Goal: Find specific page/section: Find specific page/section

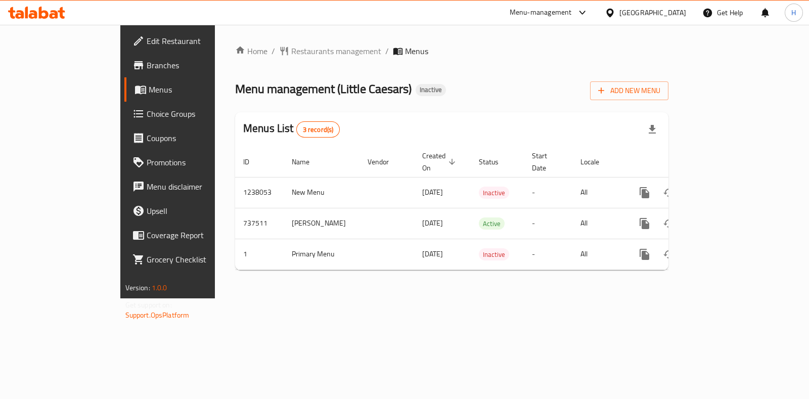
click at [249, 62] on div "Home / Restaurants management / Menus Menu management ( Little Caesars ) Inacti…" at bounding box center [452, 161] width 434 height 233
click at [291, 50] on span "Restaurants management" at bounding box center [336, 51] width 90 height 12
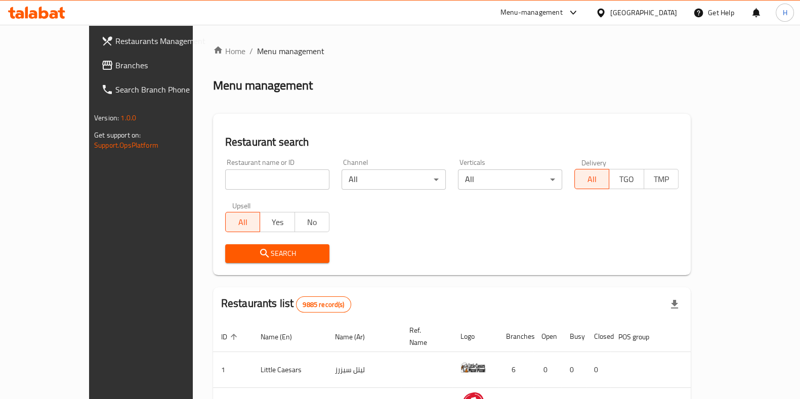
click at [240, 190] on div "Restaurant name or ID Restaurant name or ID" at bounding box center [277, 174] width 116 height 43
click at [233, 177] on input "search" at bounding box center [277, 179] width 104 height 20
paste input "Fire Up"
type input "Fire Up"
click button "Search" at bounding box center [277, 253] width 104 height 19
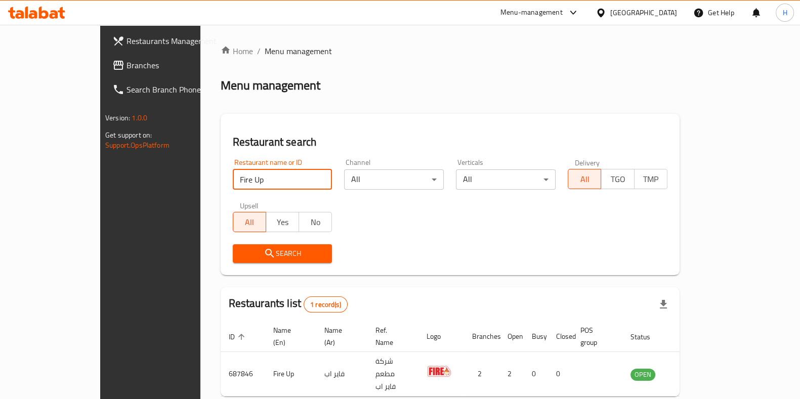
click at [563, 12] on div "Menu-management" at bounding box center [531, 13] width 62 height 12
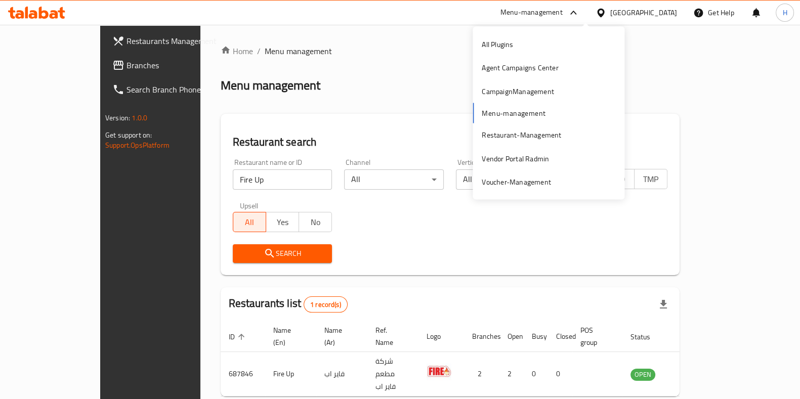
click at [233, 178] on input "Fire Up" at bounding box center [283, 179] width 100 height 20
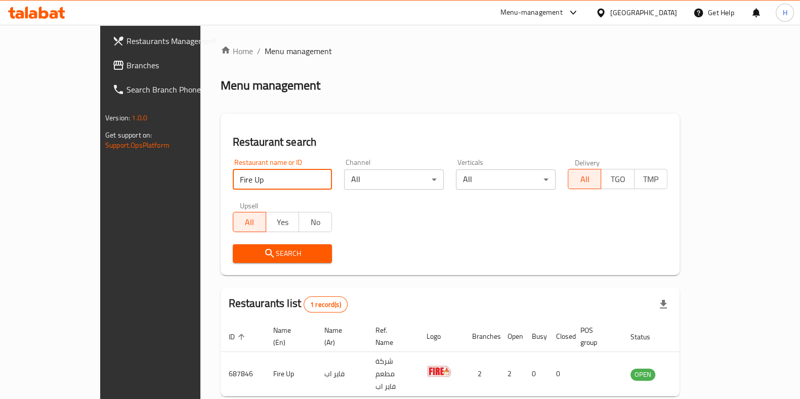
drag, startPoint x: 228, startPoint y: 178, endPoint x: 138, endPoint y: 170, distance: 90.8
click at [200, 170] on div "Home / Menu management Menu management Restaurant search Restaurant name or ID …" at bounding box center [449, 238] width 499 height 426
click at [563, 12] on div "Menu-management" at bounding box center [531, 13] width 62 height 12
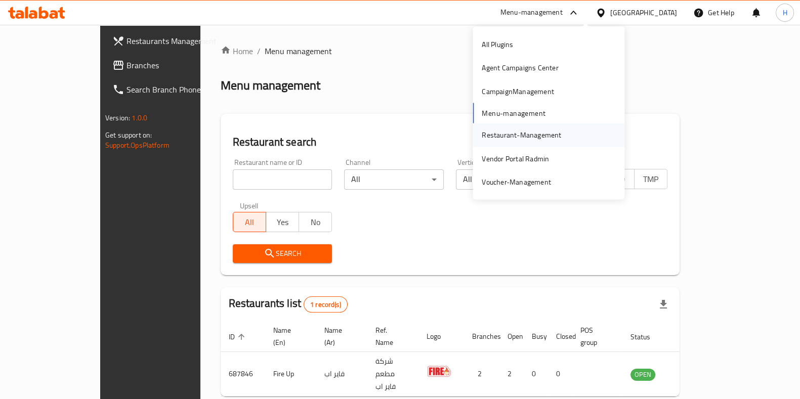
click at [486, 132] on div "Restaurant-Management" at bounding box center [521, 135] width 79 height 11
